Goal: Information Seeking & Learning: Learn about a topic

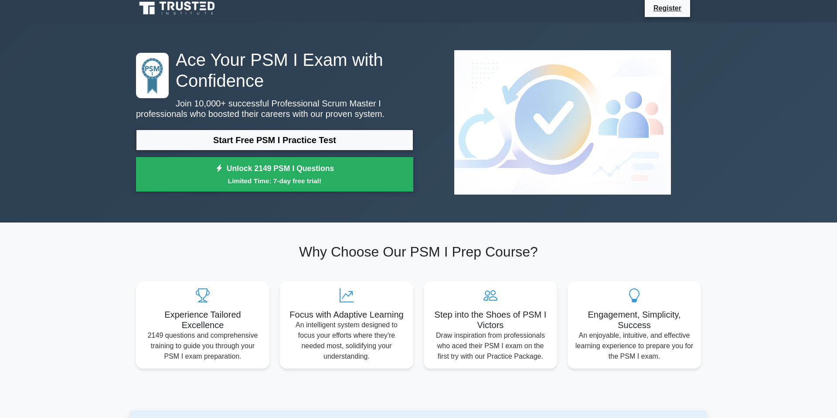
scroll to position [6, 0]
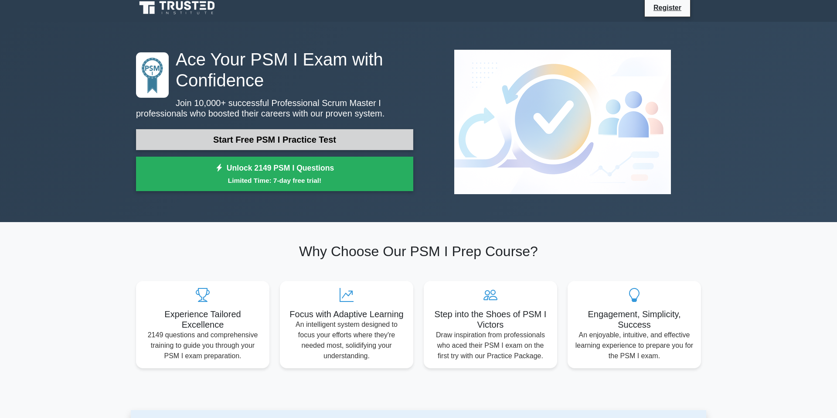
click at [326, 140] on link "Start Free PSM I Practice Test" at bounding box center [274, 139] width 277 height 21
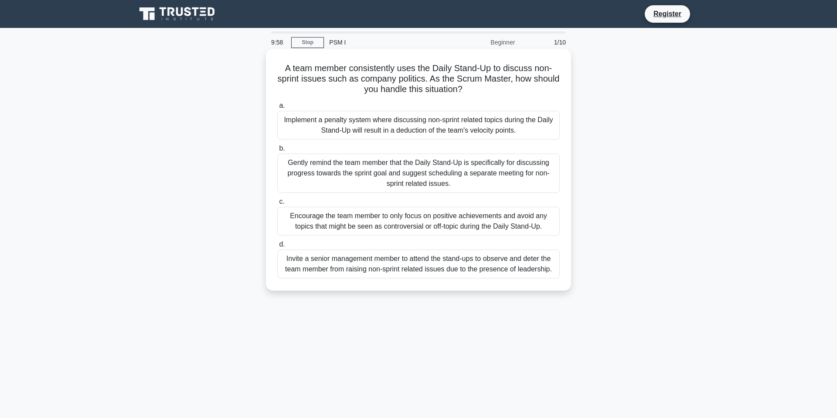
click at [378, 123] on div "Implement a penalty system where discussing non-sprint related topics during th…" at bounding box center [418, 125] width 283 height 29
click at [277, 109] on input "a. Implement a penalty system where discussing non-sprint related topics during…" at bounding box center [277, 106] width 0 height 6
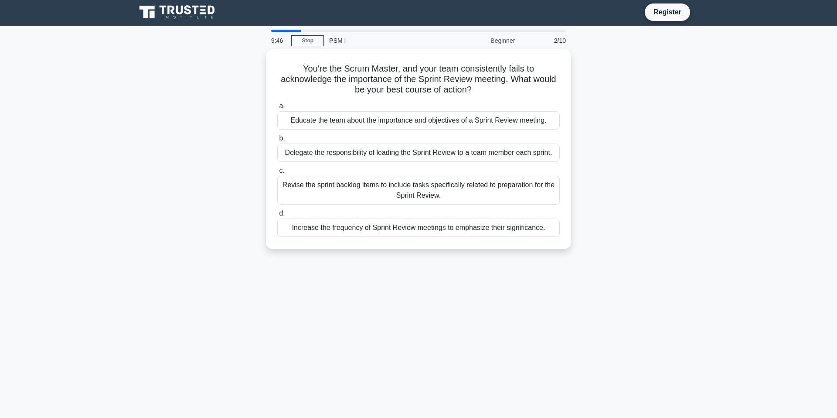
scroll to position [1, 0]
